Goal: Task Accomplishment & Management: Manage account settings

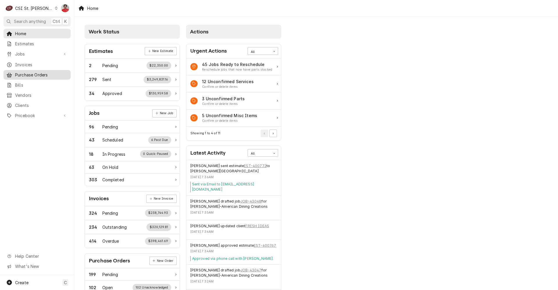
click at [32, 72] on span "Purchase Orders" at bounding box center [41, 75] width 53 height 6
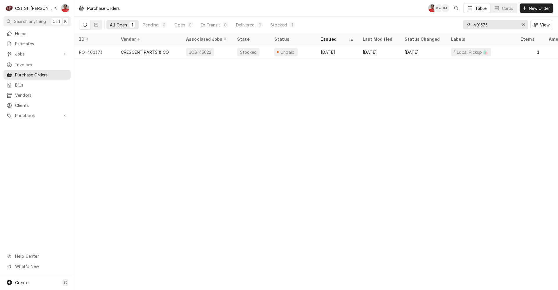
click at [490, 25] on input "401373" at bounding box center [496, 24] width 44 height 9
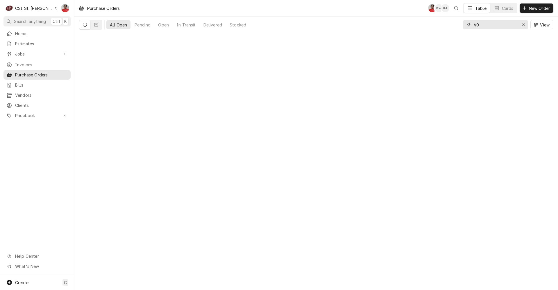
type input "4"
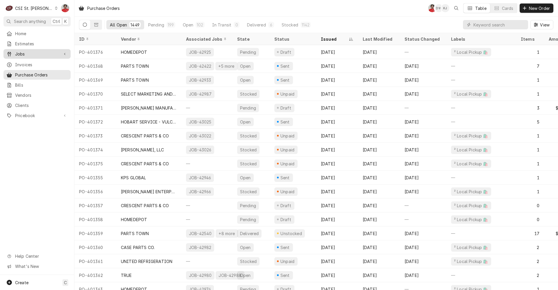
click at [43, 54] on span "Jobs" at bounding box center [37, 54] width 44 height 6
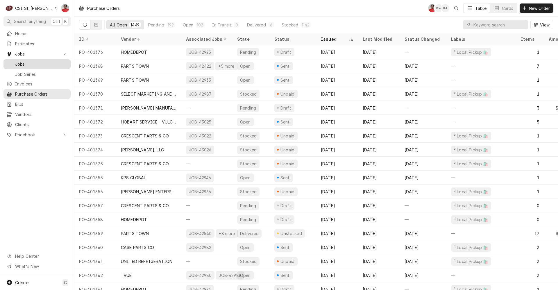
click at [47, 63] on span "Jobs" at bounding box center [41, 64] width 53 height 6
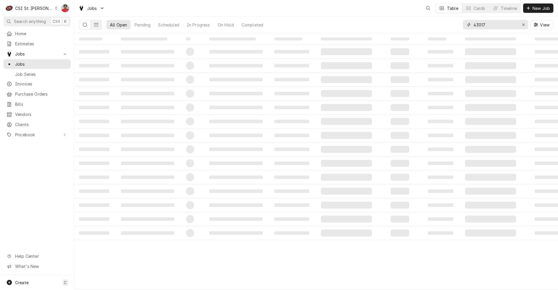
drag, startPoint x: 466, startPoint y: 27, endPoint x: 497, endPoint y: 27, distance: 31.4
click at [497, 27] on input "43017" at bounding box center [496, 24] width 44 height 9
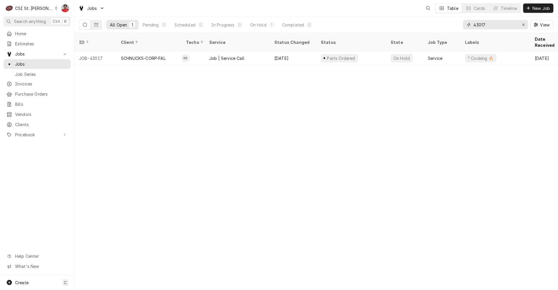
click at [497, 27] on input "43017" at bounding box center [496, 24] width 44 height 9
type input "43048"
click at [515, 25] on input "43048" at bounding box center [496, 24] width 44 height 9
click at [37, 8] on div "CSI St. Louis" at bounding box center [34, 8] width 38 height 6
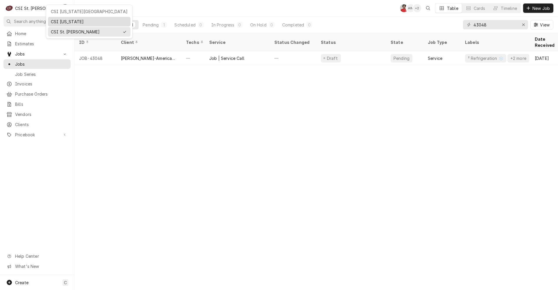
click at [71, 19] on div "CSI [US_STATE]" at bounding box center [89, 22] width 77 height 6
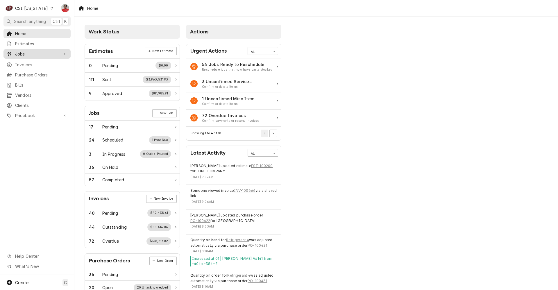
click at [51, 55] on div "Jobs" at bounding box center [37, 53] width 65 height 7
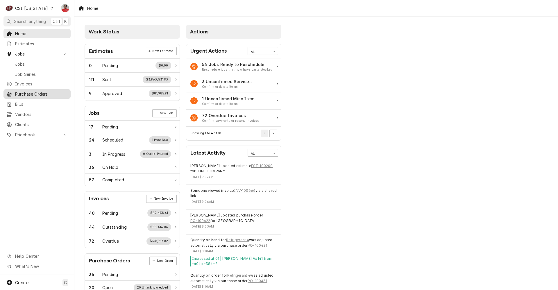
click at [47, 94] on span "Purchase Orders" at bounding box center [41, 94] width 53 height 6
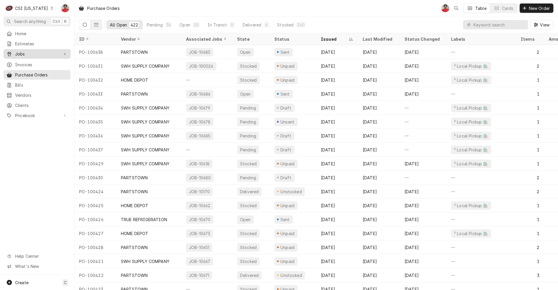
click at [38, 53] on span "Jobs" at bounding box center [37, 54] width 44 height 6
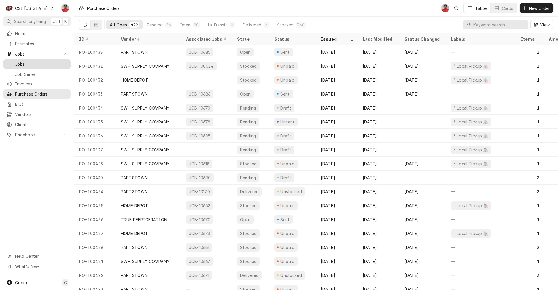
click at [36, 62] on span "Jobs" at bounding box center [41, 64] width 53 height 6
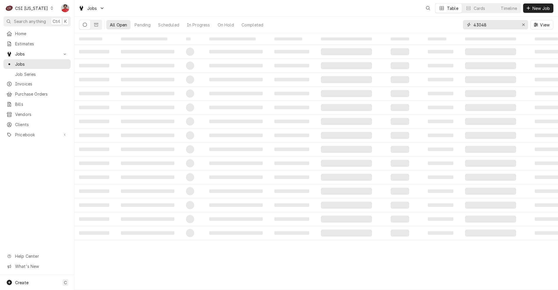
click at [505, 28] on input "43048" at bounding box center [496, 24] width 44 height 9
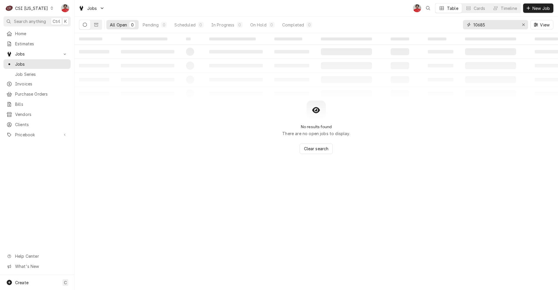
type input "10685"
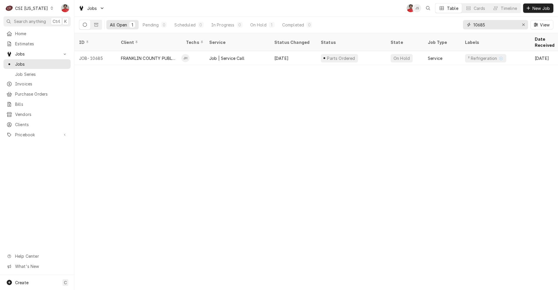
click at [507, 23] on input "10685" at bounding box center [496, 24] width 44 height 9
click at [28, 91] on span "Purchase Orders" at bounding box center [41, 94] width 53 height 6
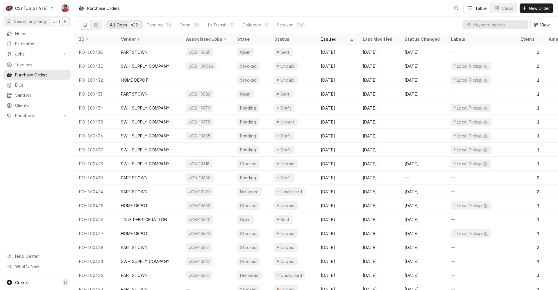
click at [469, 25] on icon "Dynamic Content Wrapper" at bounding box center [468, 25] width 3 height 4
click at [475, 25] on div "Dynamic Content Wrapper" at bounding box center [495, 24] width 65 height 9
click at [475, 25] on input "Dynamic Content Wrapper" at bounding box center [500, 24] width 52 height 9
type input "100432"
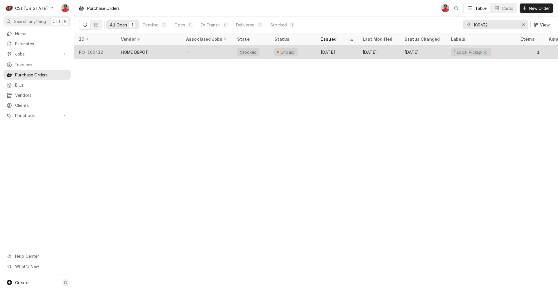
click at [344, 52] on div "Oct 1" at bounding box center [337, 52] width 42 height 14
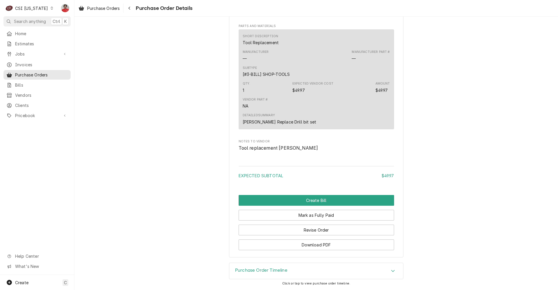
scroll to position [420, 0]
click at [133, 10] on button "Navigate back" at bounding box center [129, 7] width 9 height 9
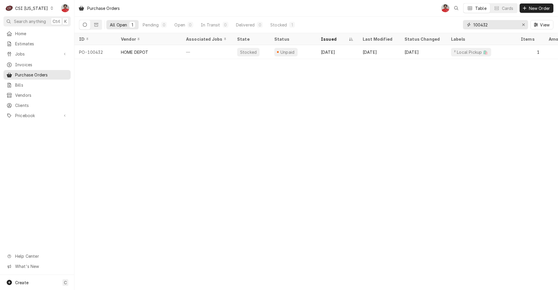
drag, startPoint x: 492, startPoint y: 25, endPoint x: 486, endPoint y: 25, distance: 5.5
click at [486, 25] on input "100432" at bounding box center [496, 24] width 44 height 9
type input "100431"
click at [19, 8] on div "CSI [US_STATE]" at bounding box center [31, 8] width 33 height 6
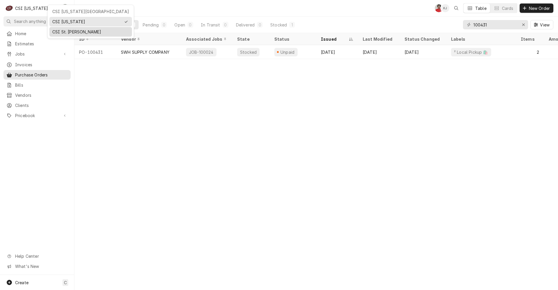
click at [65, 32] on div "CSI St. [PERSON_NAME]" at bounding box center [90, 32] width 77 height 6
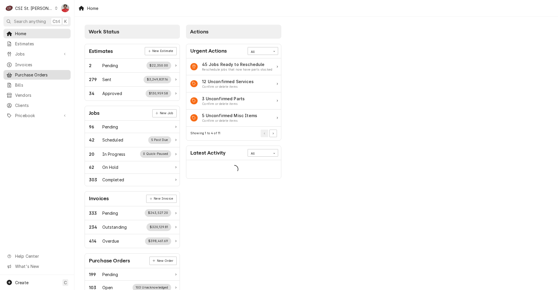
click at [31, 73] on span "Purchase Orders" at bounding box center [41, 75] width 53 height 6
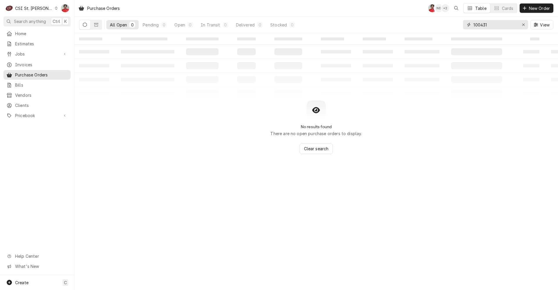
click at [486, 27] on input "100431" at bounding box center [496, 24] width 44 height 9
click at [52, 51] on span "Jobs" at bounding box center [37, 54] width 44 height 6
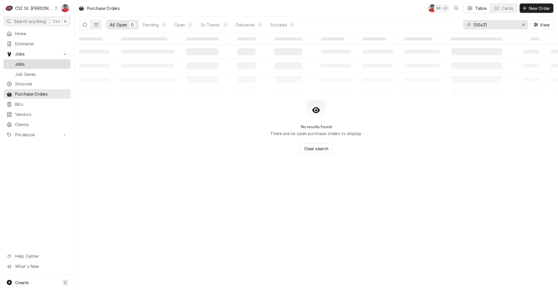
click at [43, 63] on span "Jobs" at bounding box center [41, 64] width 53 height 6
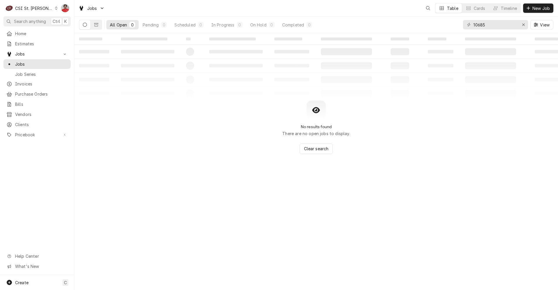
click at [487, 30] on div "10685 View" at bounding box center [508, 25] width 90 height 16
click at [487, 28] on input "10685" at bounding box center [496, 24] width 44 height 9
type input "43048"
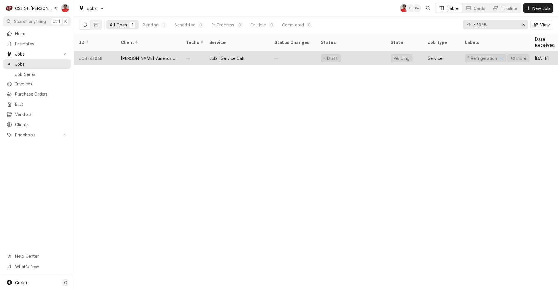
click at [357, 56] on div "Draft" at bounding box center [351, 58] width 70 height 14
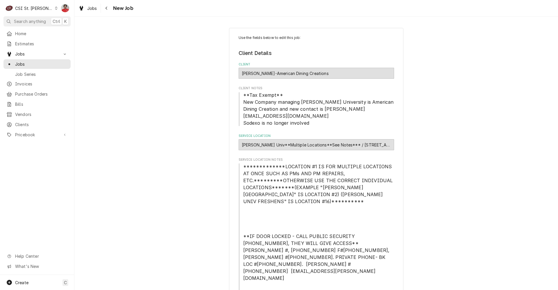
type textarea "x"
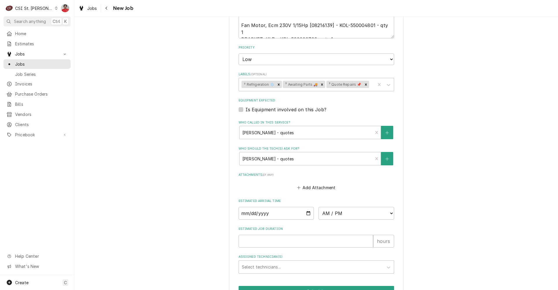
scroll to position [379, 0]
